Goal: Task Accomplishment & Management: Use online tool/utility

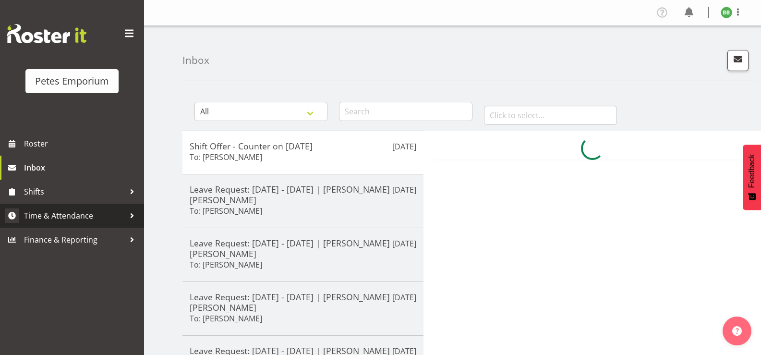
click at [66, 224] on link "Time & Attendance" at bounding box center [72, 216] width 144 height 24
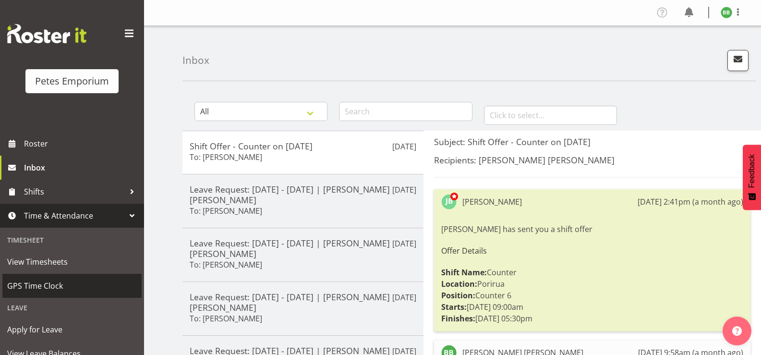
click at [62, 289] on span "GPS Time Clock" at bounding box center [72, 286] width 130 height 14
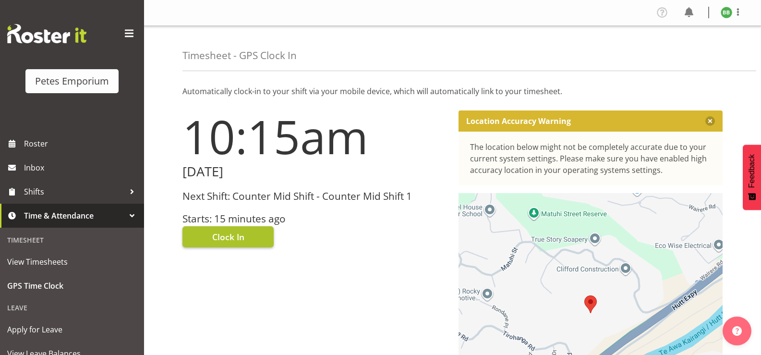
click at [236, 238] on span "Clock In" at bounding box center [228, 237] width 32 height 12
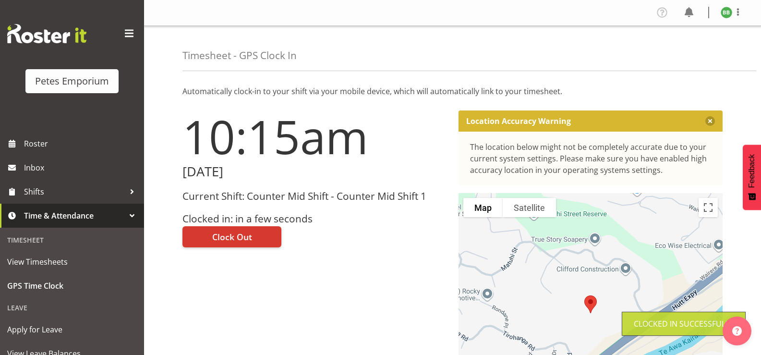
click at [722, 13] on img at bounding box center [727, 13] width 12 height 12
click at [684, 51] on link "Log Out" at bounding box center [698, 50] width 92 height 17
